Goal: Transaction & Acquisition: Purchase product/service

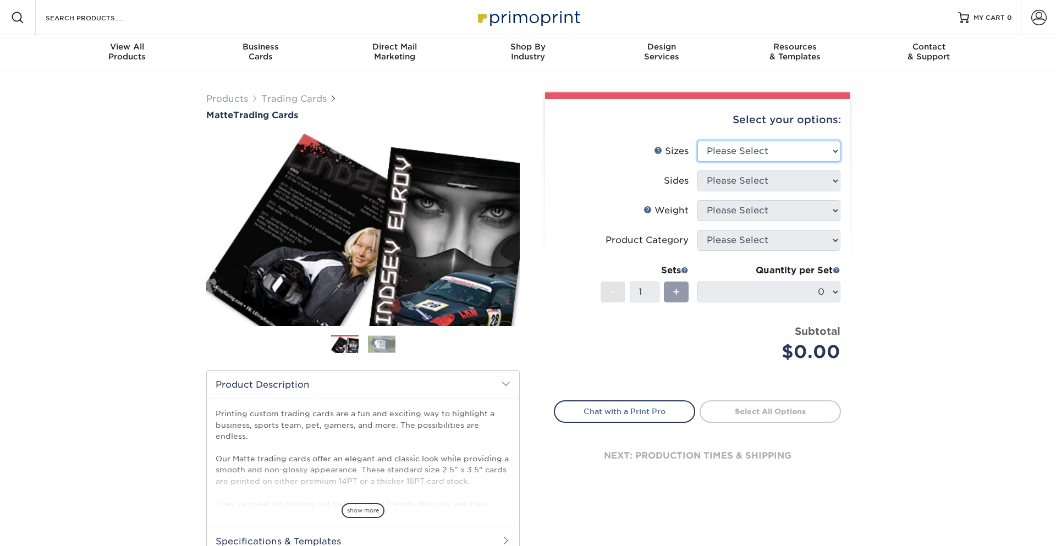
click at [804, 146] on select "Please Select 2.5" x 3.5"" at bounding box center [768, 151] width 143 height 21
click at [972, 164] on div "Products Trading Cards Matte Trading Cards" at bounding box center [528, 363] width 1056 height 587
click at [818, 156] on select "Please Select 2.5" x 3.5"" at bounding box center [768, 151] width 143 height 21
select select "2.50x3.50"
click at [697, 141] on select "Please Select 2.5" x 3.5"" at bounding box center [768, 151] width 143 height 21
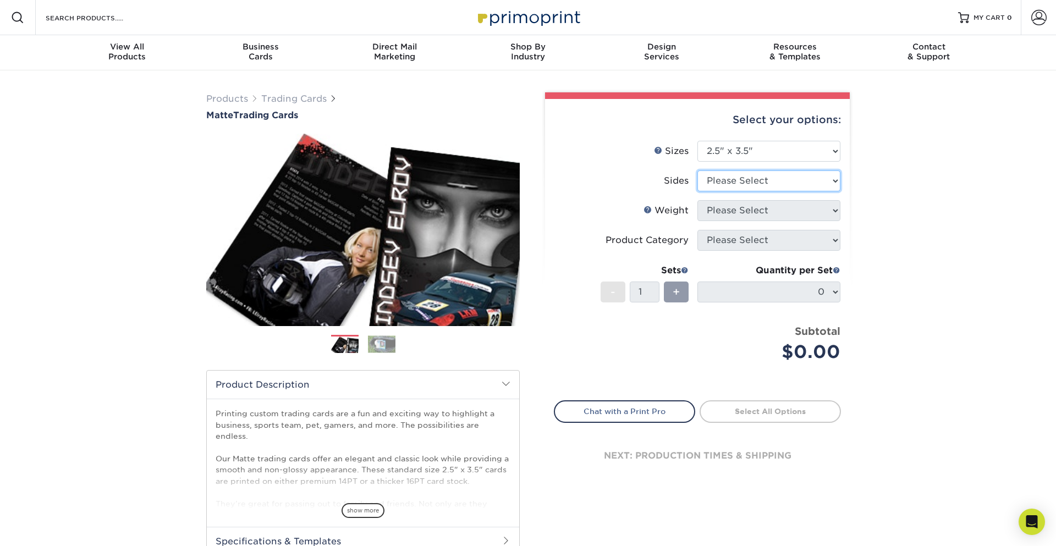
click at [795, 181] on select "Please Select Print Both Sides Print Front Only" at bounding box center [768, 180] width 143 height 21
select select "13abbda7-1d64-4f25-8bb2-c179b224825d"
click at [697, 170] on select "Please Select Print Both Sides Print Front Only" at bounding box center [768, 180] width 143 height 21
click at [781, 211] on select "Please Select 16PT 14PT" at bounding box center [768, 210] width 143 height 21
click at [861, 205] on div "Products Trading Cards Matte Trading Cards" at bounding box center [528, 363] width 1056 height 587
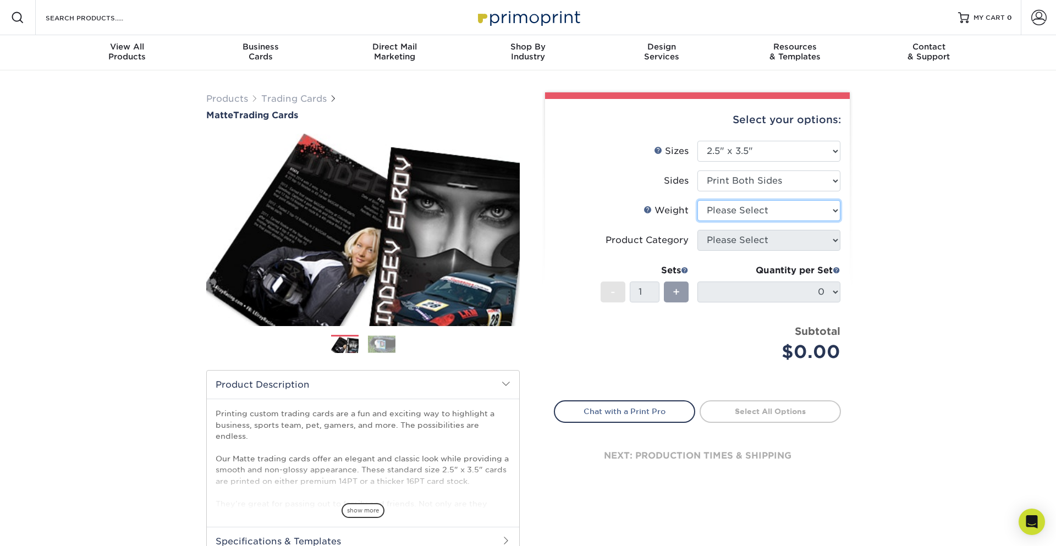
click at [835, 214] on select "Please Select 16PT 14PT" at bounding box center [768, 210] width 143 height 21
click at [697, 200] on select "Please Select 16PT 14PT" at bounding box center [768, 210] width 143 height 21
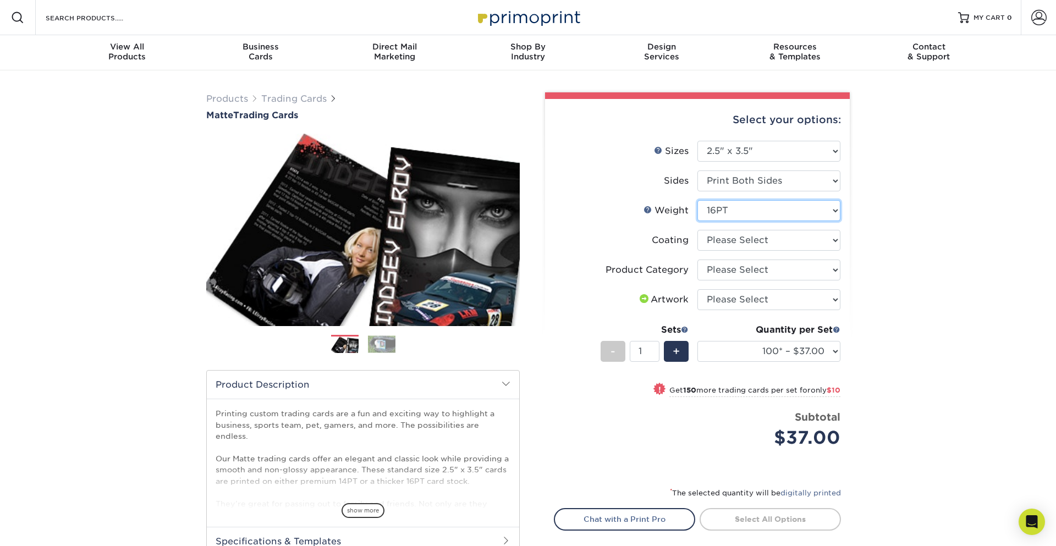
click at [821, 208] on select "Please Select 16PT 14PT" at bounding box center [768, 210] width 143 height 21
select select "14PT"
click at [697, 200] on select "Please Select 16PT 14PT" at bounding box center [768, 210] width 143 height 21
click at [835, 239] on select at bounding box center [768, 240] width 143 height 21
click at [834, 239] on select at bounding box center [768, 240] width 143 height 21
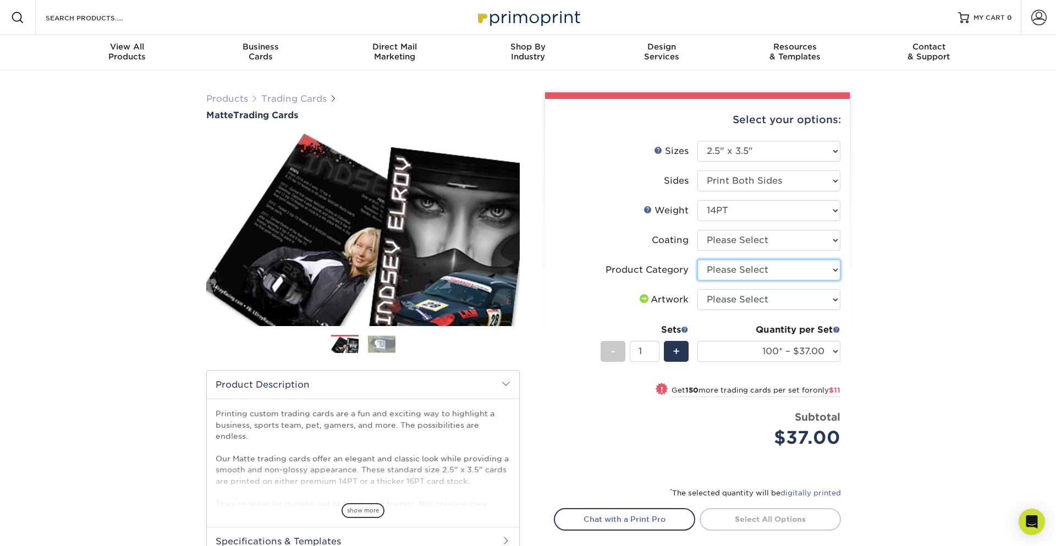
click at [819, 264] on select "Please Select Trading Cards" at bounding box center [768, 270] width 143 height 21
click at [817, 293] on select "Please Select I will upload files I need a design - $100" at bounding box center [768, 299] width 143 height 21
click at [942, 255] on div "Products Trading Cards Matte Trading Cards" at bounding box center [528, 363] width 1056 height 587
click at [809, 234] on select at bounding box center [768, 240] width 143 height 21
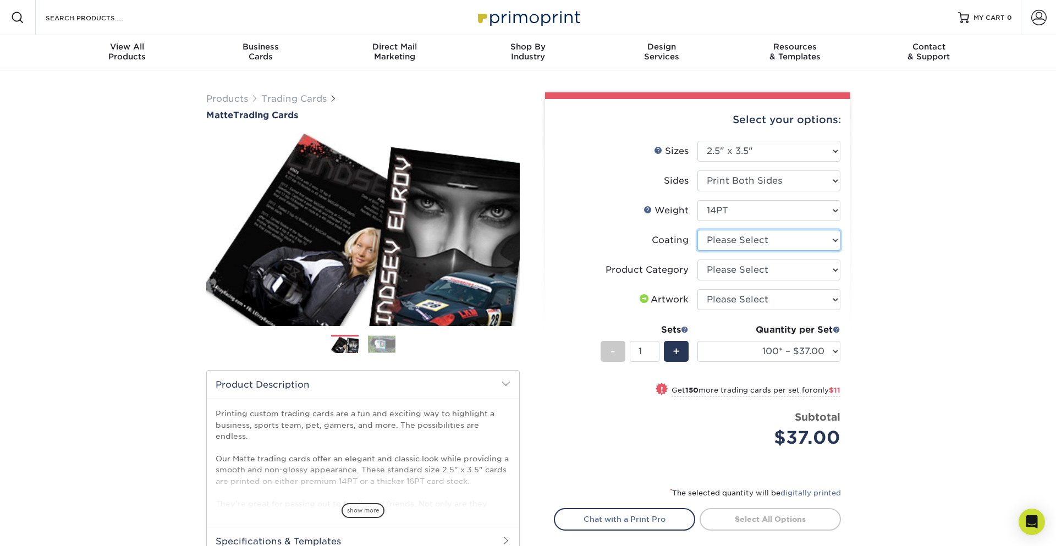
select select "121bb7b5-3b4d-429f-bd8d-bbf80e953313"
click at [697, 230] on select at bounding box center [768, 240] width 143 height 21
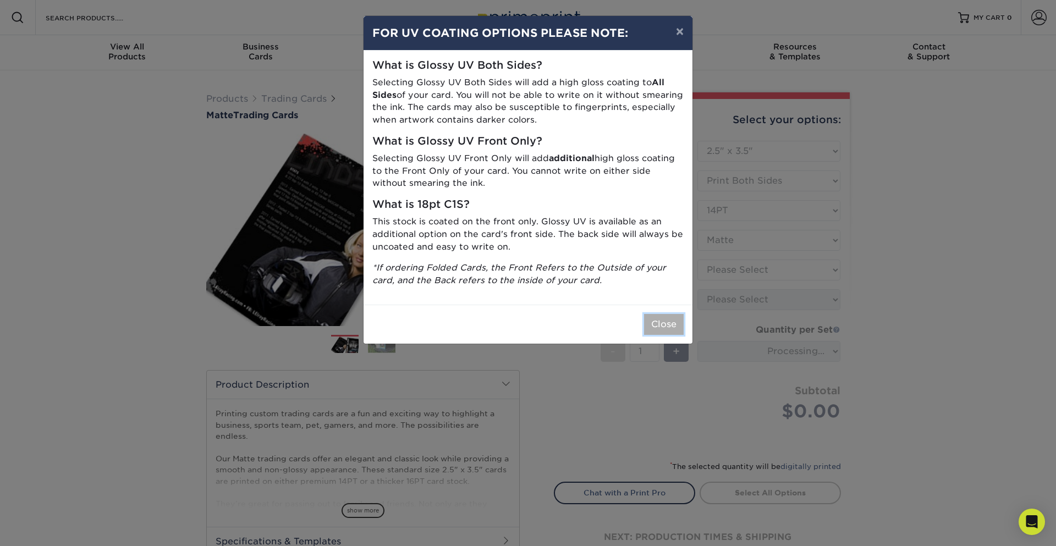
click at [670, 317] on button "Close" at bounding box center [664, 324] width 40 height 21
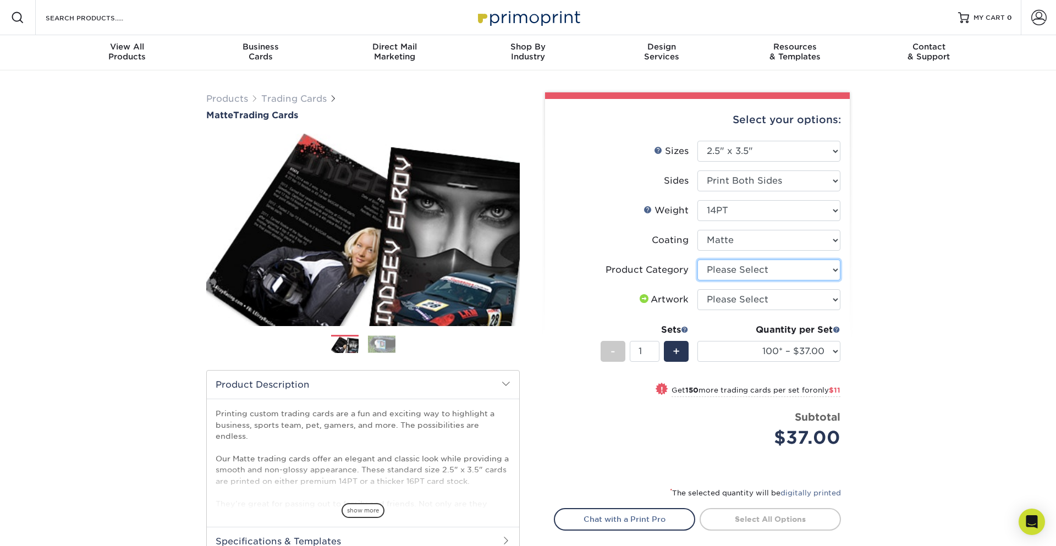
click at [773, 268] on select "Please Select Trading Cards" at bounding box center [768, 270] width 143 height 21
click at [905, 257] on div "Products Trading Cards Matte Trading Cards" at bounding box center [528, 363] width 1056 height 587
